Goal: Obtain resource: Download file/media

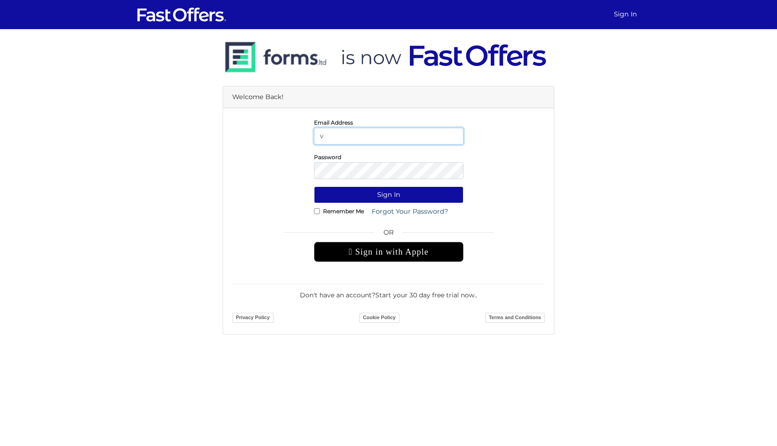
type input "vanessa.elliston@gmail.com"
click at [314, 186] on button "Sign In" at bounding box center [389, 194] width 150 height 17
type input "vanessa.elliston@gmail.com"
click at [314, 186] on button "Sign In" at bounding box center [389, 194] width 150 height 17
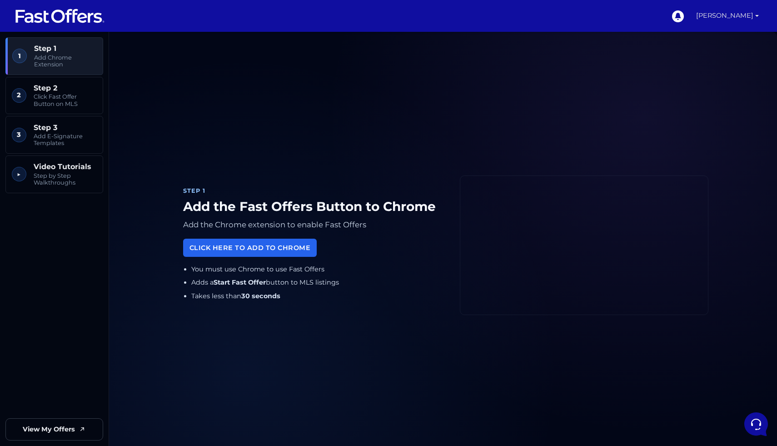
click at [754, 19] on link "[PERSON_NAME]" at bounding box center [728, 16] width 70 height 32
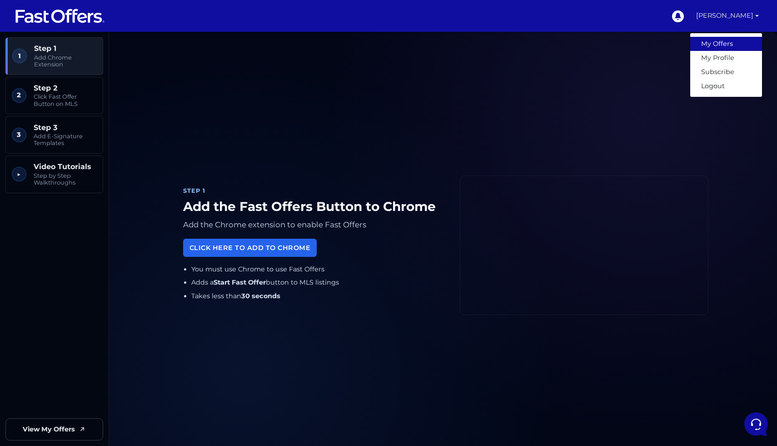
click at [726, 45] on link "My Offers" at bounding box center [727, 44] width 72 height 14
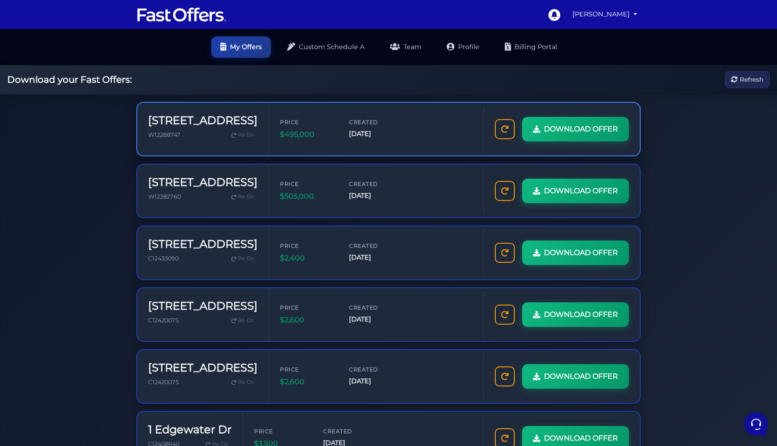
click at [414, 111] on div "Price $495,000 Created Oct 6, 2025" at bounding box center [376, 129] width 215 height 44
click at [580, 127] on span "DOWNLOAD OFFER" at bounding box center [580, 129] width 74 height 12
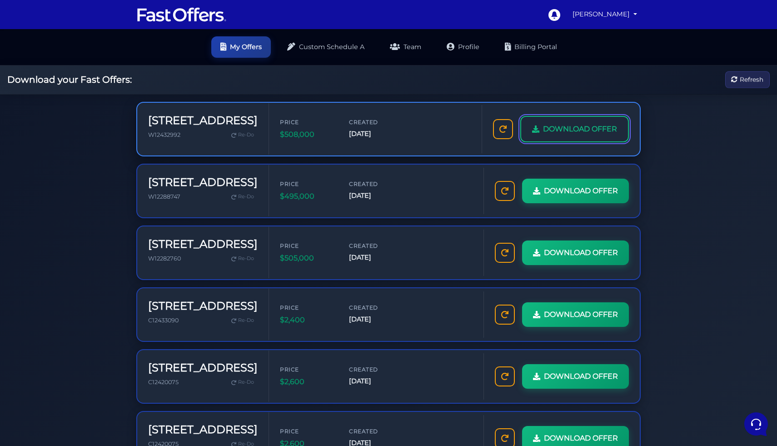
click at [593, 127] on span "DOWNLOAD OFFER" at bounding box center [580, 129] width 74 height 12
